Goal: Navigation & Orientation: Find specific page/section

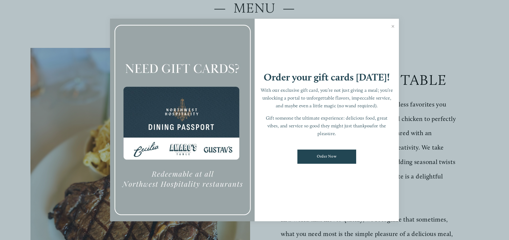
scroll to position [98, 0]
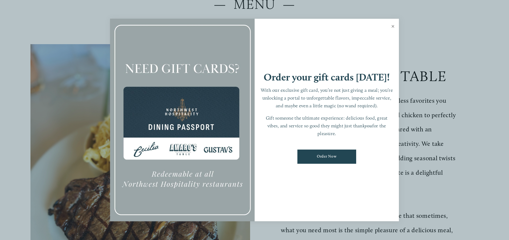
click at [394, 25] on link "Close" at bounding box center [393, 27] width 10 height 15
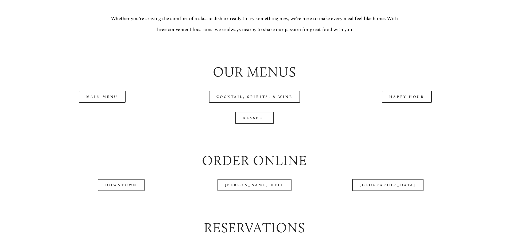
scroll to position [590, 0]
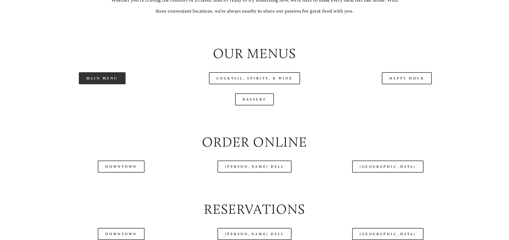
click at [112, 84] on link "Main Menu" at bounding box center [102, 78] width 47 height 12
click at [410, 84] on link "Happy Hour" at bounding box center [407, 78] width 50 height 12
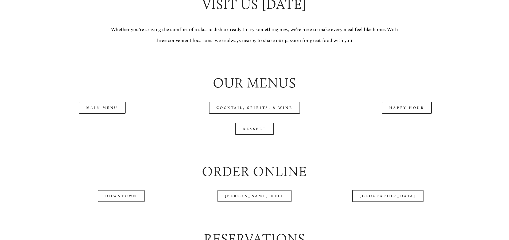
scroll to position [586, 0]
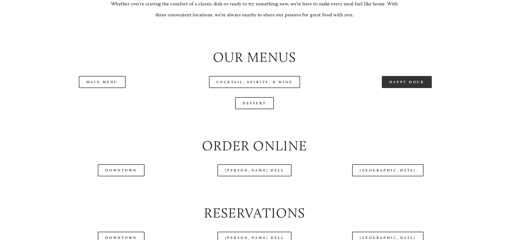
click at [406, 88] on link "Happy Hour" at bounding box center [407, 82] width 50 height 12
